Goal: Task Accomplishment & Management: Use online tool/utility

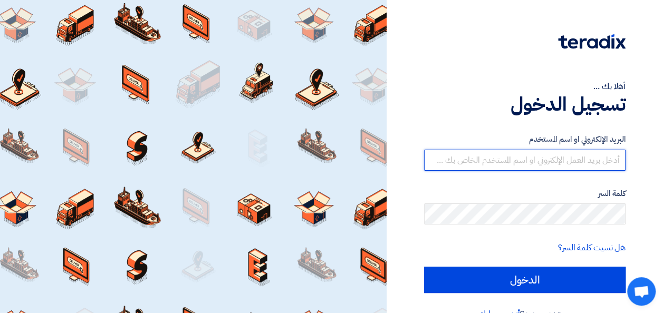
type input "[PERSON_NAME][EMAIL_ADDRESS][DOMAIN_NAME]"
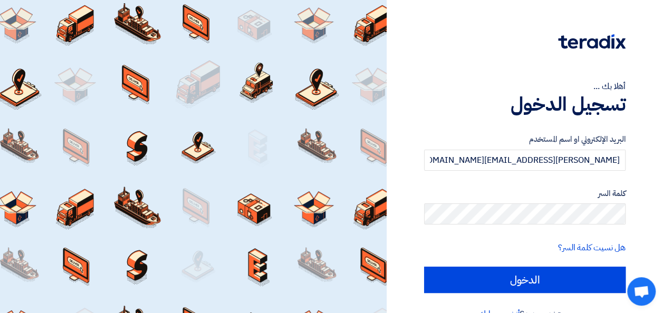
click at [515, 263] on form "البريد الإلكتروني او اسم المستخدم [PERSON_NAME][EMAIL_ADDRESS][DOMAIN_NAME] كلم…" at bounding box center [524, 213] width 201 height 160
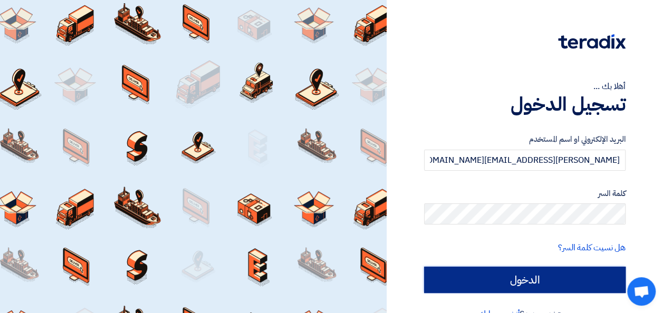
click at [515, 284] on input "الدخول" at bounding box center [524, 280] width 201 height 26
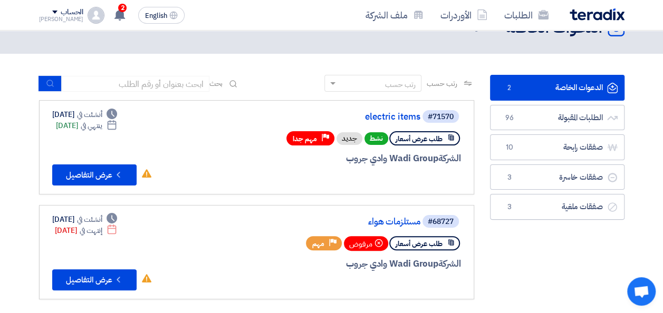
scroll to position [53, 0]
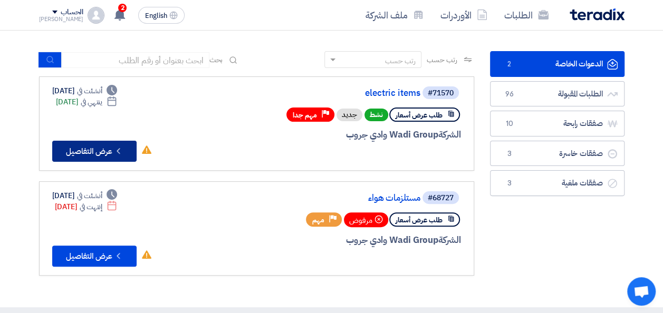
click at [130, 148] on button "Check details عرض التفاصيل" at bounding box center [94, 151] width 84 height 21
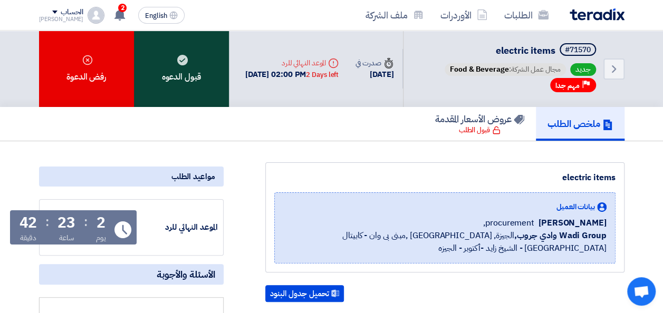
click at [193, 83] on div "قبول الدعوه" at bounding box center [181, 69] width 95 height 76
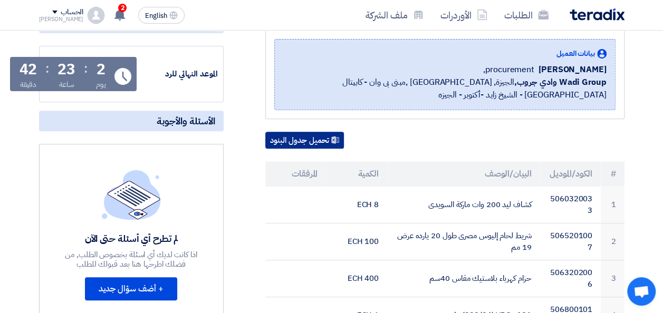
scroll to position [158, 0]
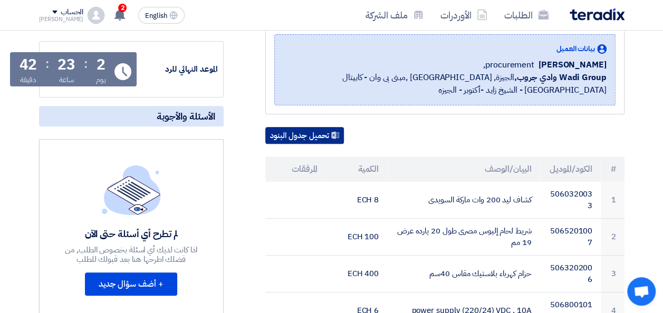
click at [306, 144] on button "تحميل جدول البنود" at bounding box center [304, 135] width 79 height 17
